Goal: Find specific page/section: Find specific page/section

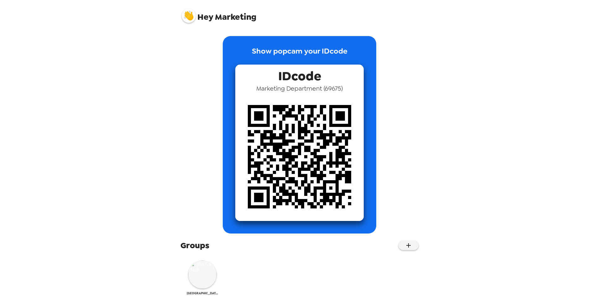
click at [199, 274] on img at bounding box center [202, 274] width 28 height 28
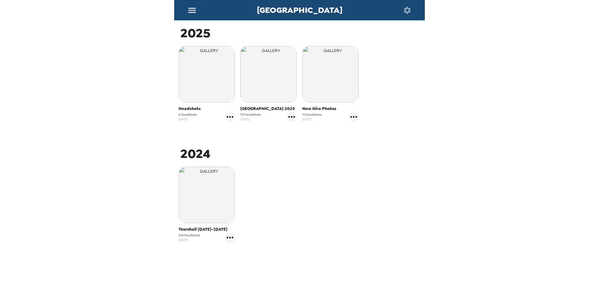
scroll to position [8, 0]
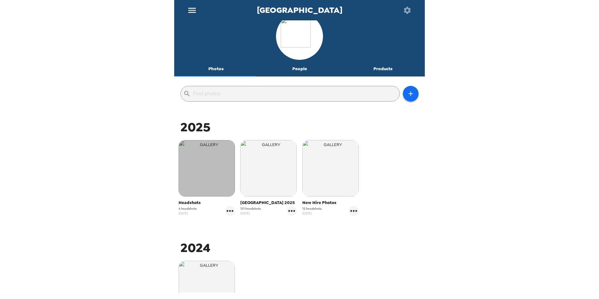
click at [197, 169] on img "button" at bounding box center [207, 168] width 56 height 56
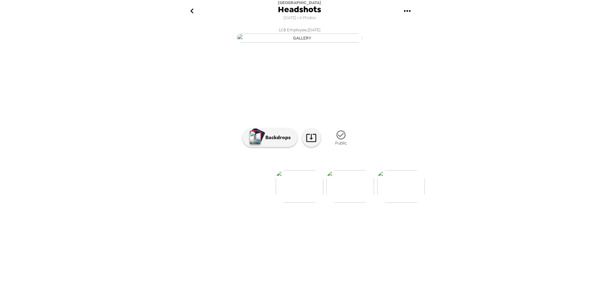
click at [359, 203] on img at bounding box center [350, 186] width 48 height 33
click at [355, 203] on img at bounding box center [351, 186] width 48 height 33
click at [344, 203] on img at bounding box center [351, 186] width 48 height 33
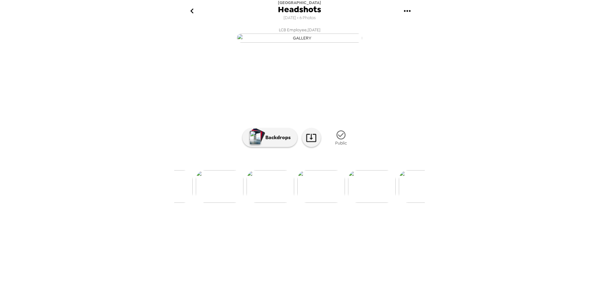
scroll to position [0, 151]
click at [358, 203] on img at bounding box center [351, 186] width 48 height 33
click at [357, 203] on img at bounding box center [352, 186] width 48 height 33
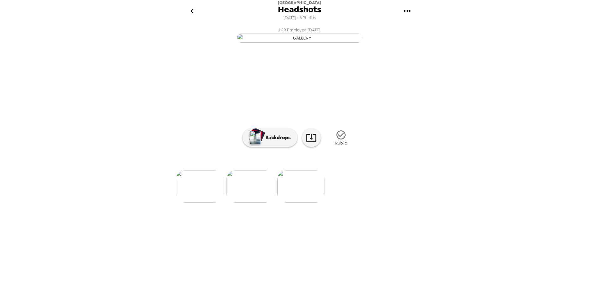
click at [248, 203] on img at bounding box center [251, 186] width 48 height 33
click at [309, 143] on icon at bounding box center [311, 137] width 11 height 11
click at [536, 184] on div "[GEOGRAPHIC_DATA] [DATE] • 6 Photos LCB Employee , [DATE] LCB Employee , [DATE]…" at bounding box center [299, 149] width 599 height 299
click at [193, 10] on icon "go back" at bounding box center [192, 11] width 10 height 10
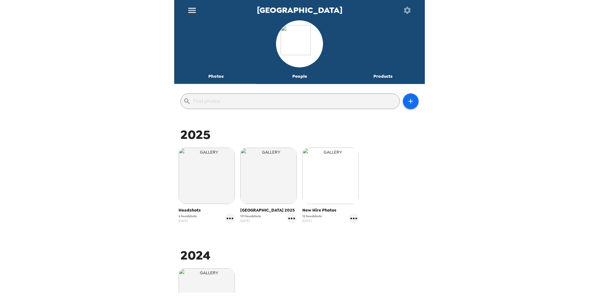
click at [321, 188] on img "button" at bounding box center [330, 176] width 56 height 56
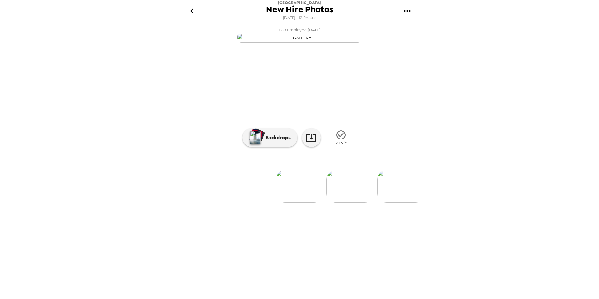
click at [345, 203] on img at bounding box center [350, 186] width 48 height 33
click at [358, 203] on img at bounding box center [351, 186] width 48 height 33
click at [399, 203] on img at bounding box center [402, 186] width 48 height 33
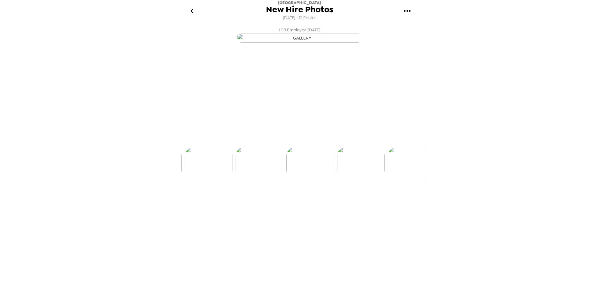
scroll to position [0, 202]
click at [344, 203] on img at bounding box center [351, 186] width 48 height 33
click at [356, 203] on img at bounding box center [351, 186] width 48 height 33
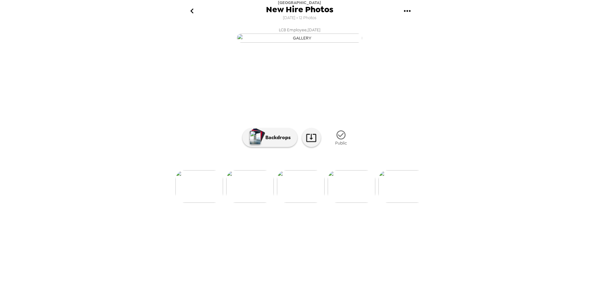
click at [398, 203] on img at bounding box center [402, 186] width 48 height 33
click at [398, 203] on img at bounding box center [403, 186] width 48 height 33
click at [251, 203] on img at bounding box center [251, 186] width 48 height 33
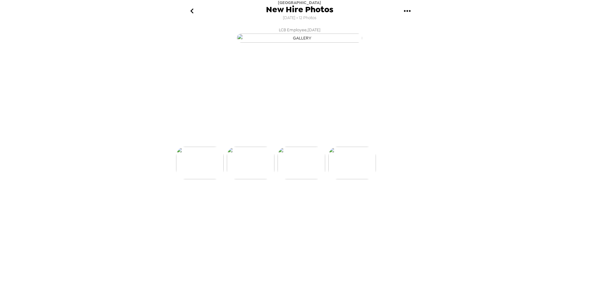
scroll to position [0, 455]
click at [354, 203] on img at bounding box center [352, 186] width 48 height 33
click at [369, 203] on img at bounding box center [352, 186] width 48 height 33
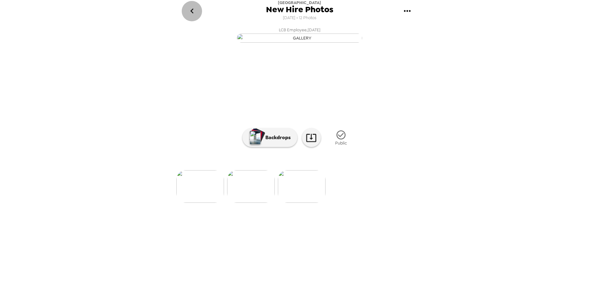
click at [194, 10] on icon "go back" at bounding box center [192, 11] width 10 height 10
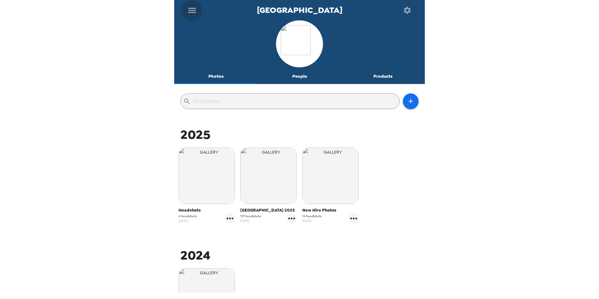
click at [192, 11] on icon "menu" at bounding box center [192, 10] width 10 height 10
